Goal: Complete application form

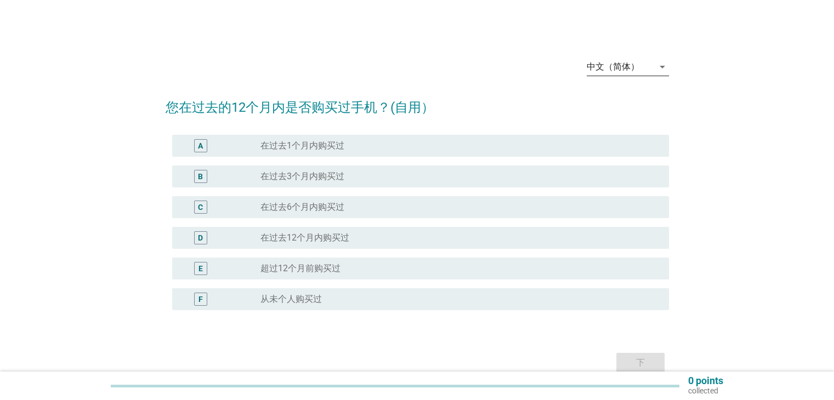
click at [642, 72] on div "中文（简体）" at bounding box center [619, 67] width 67 height 18
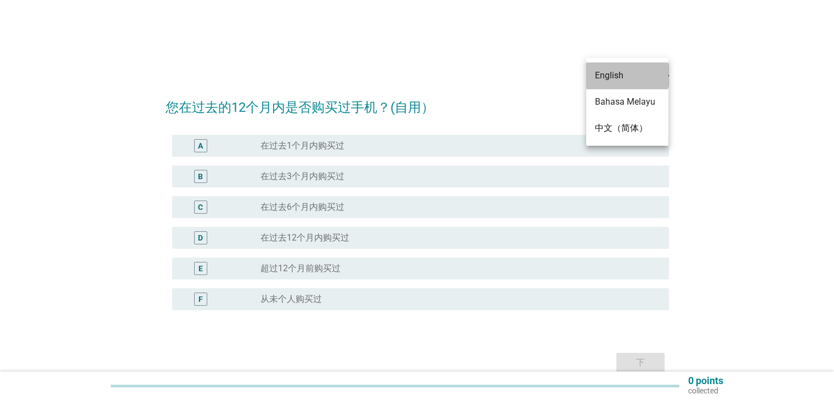
click at [627, 73] on div "English" at bounding box center [627, 75] width 65 height 13
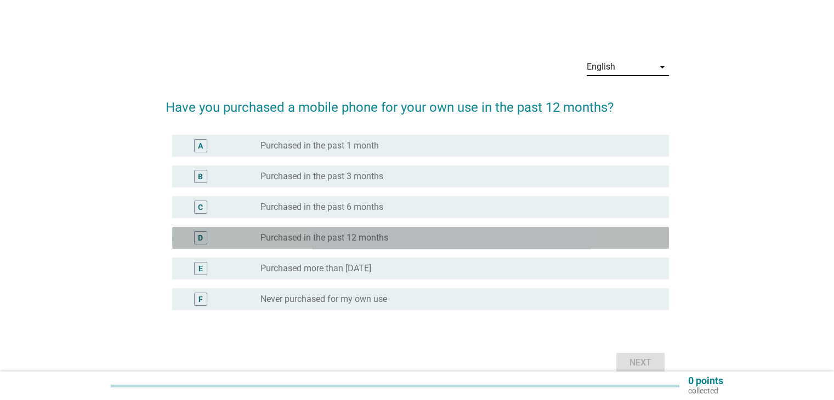
click at [363, 229] on div "D radio_button_unchecked Purchased in the past 12 months" at bounding box center [420, 238] width 497 height 22
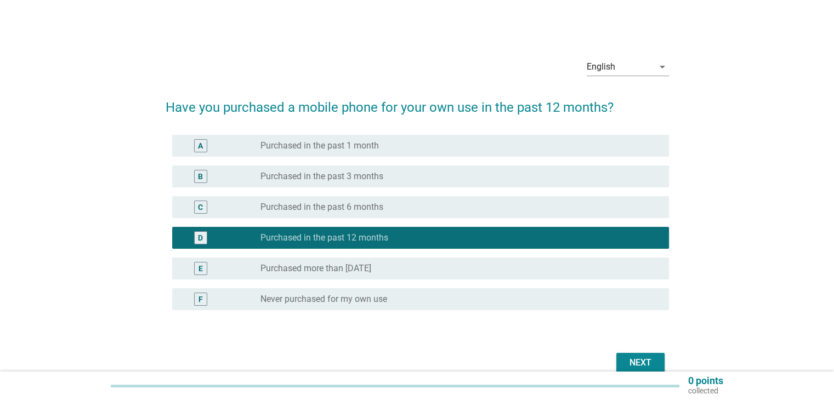
click at [638, 362] on div "Next" at bounding box center [640, 362] width 31 height 13
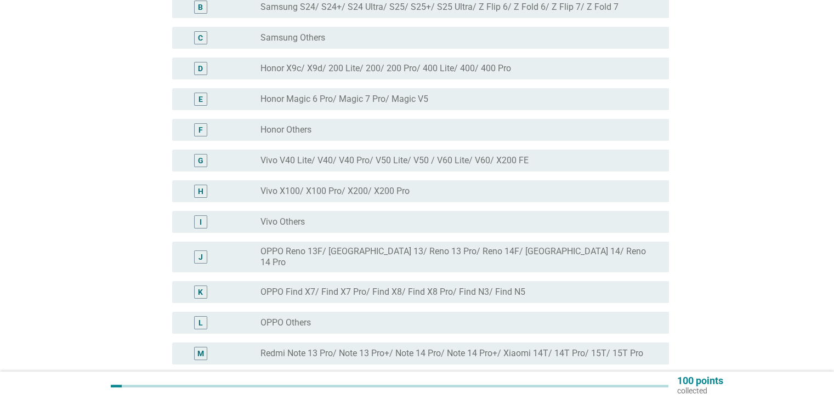
scroll to position [219, 0]
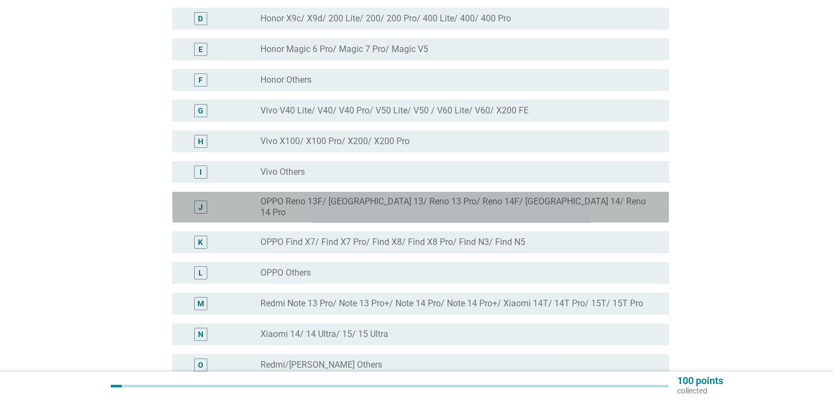
click at [464, 202] on label "OPPO Reno 13F/ [GEOGRAPHIC_DATA] 13/ Reno 13 Pro/ Reno 14F/ [GEOGRAPHIC_DATA] 1…" at bounding box center [455, 207] width 390 height 22
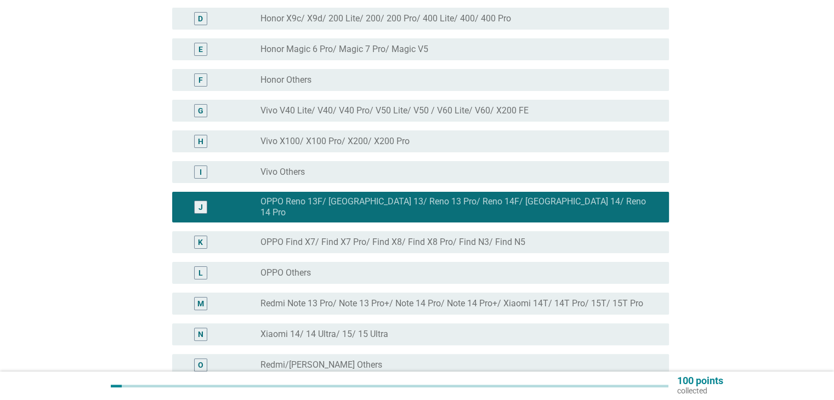
click at [447, 236] on div "radio_button_unchecked OPPO Find X7/ Find X7 Pro/ Find X8/ Find X8 Pro/ Find N3…" at bounding box center [459, 242] width 399 height 13
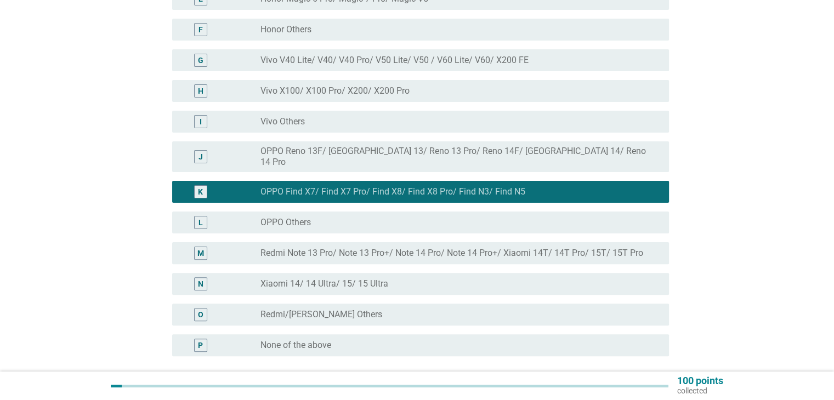
scroll to position [329, 0]
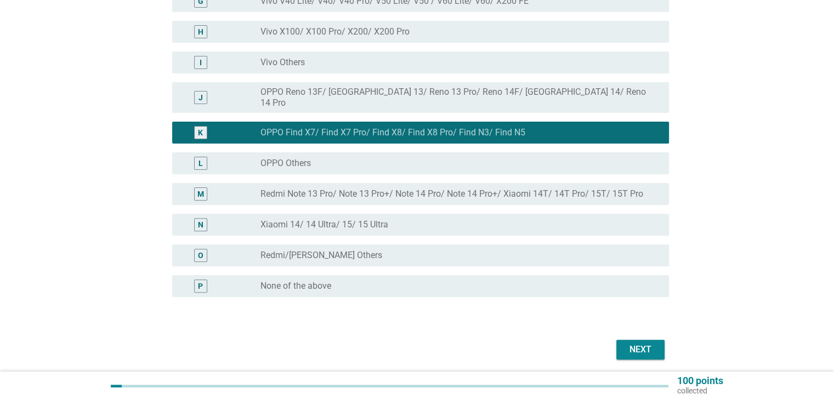
click at [480, 214] on div "N radio_button_unchecked Xiaomi 14/ 14 Ultra/ 15/ 15 Ultra" at bounding box center [420, 225] width 497 height 22
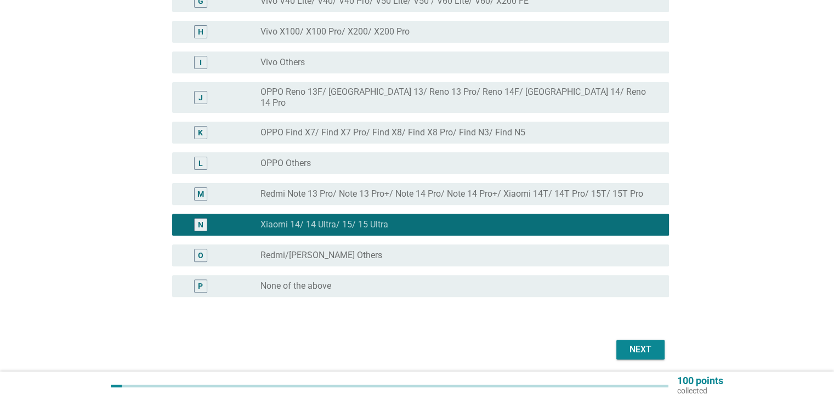
click at [642, 343] on div "Next" at bounding box center [640, 349] width 31 height 13
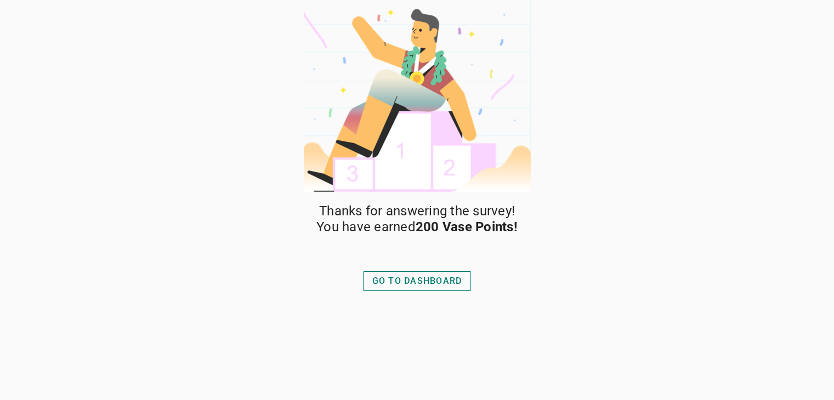
click at [389, 274] on button "GO TO DASHBOARD" at bounding box center [417, 281] width 109 height 20
click at [429, 280] on div "GO TO DASHBOARD" at bounding box center [417, 281] width 90 height 13
